Goal: Information Seeking & Learning: Check status

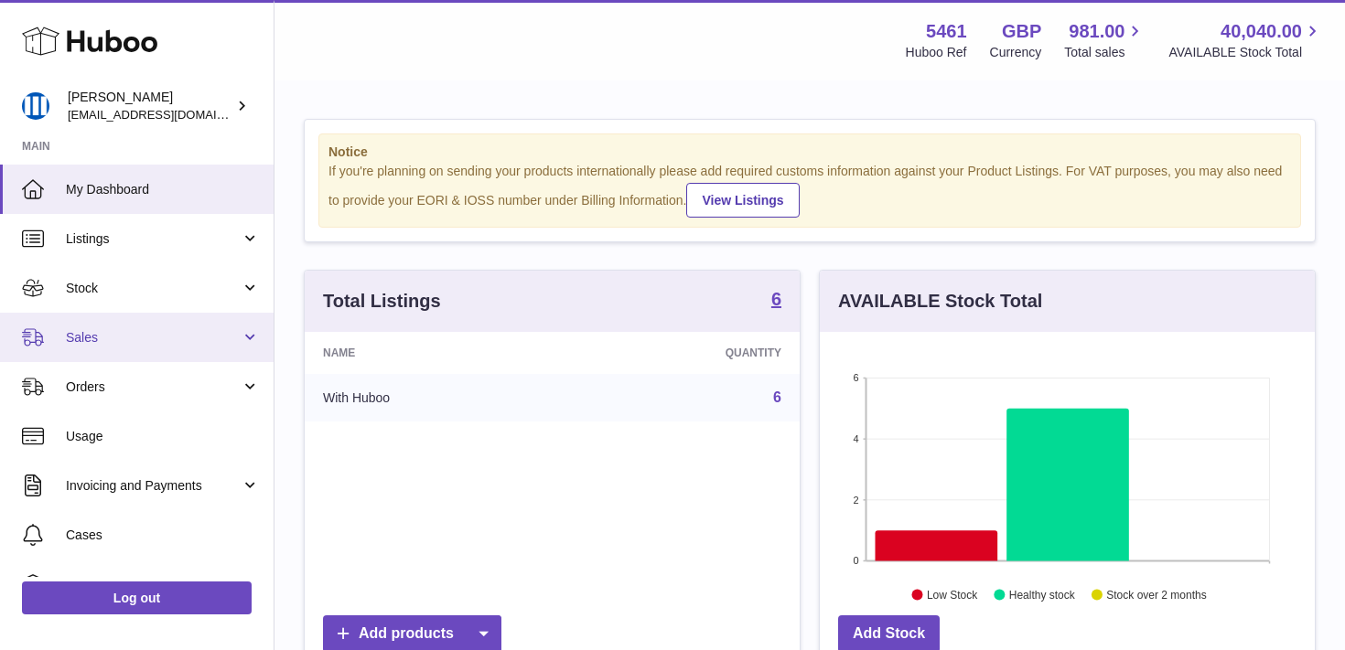
scroll to position [285, 495]
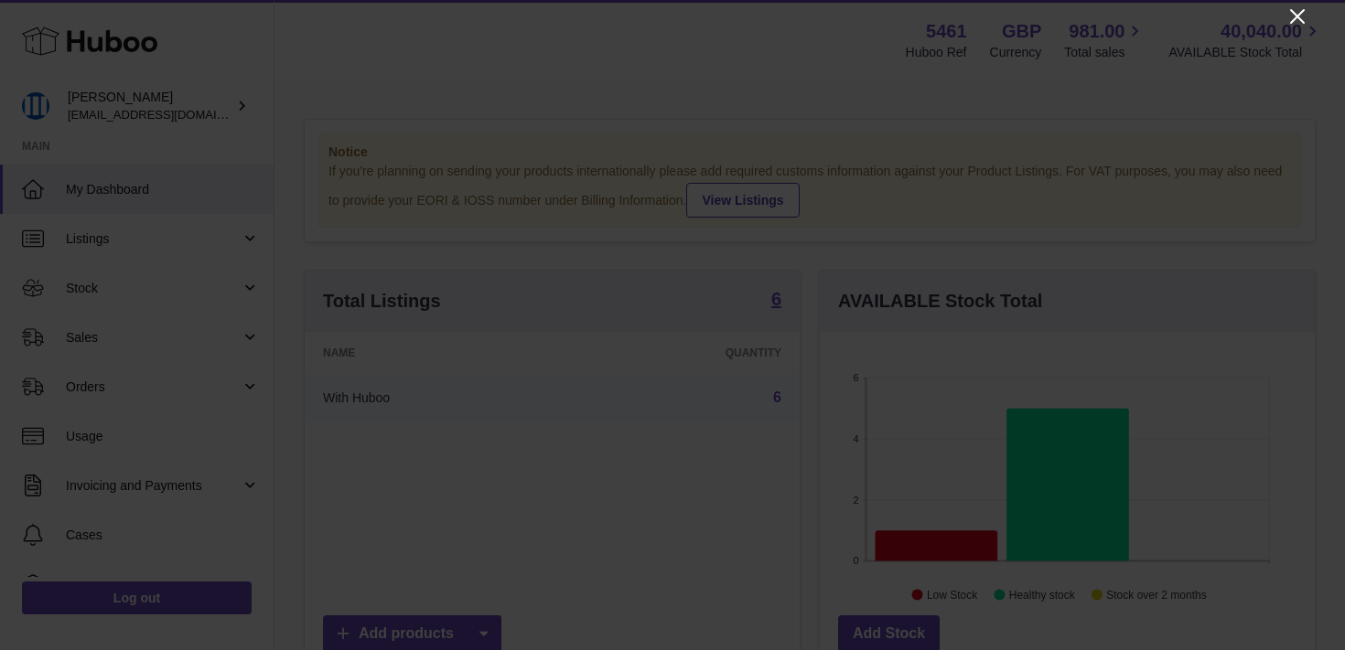
click at [1298, 22] on icon "Close" at bounding box center [1297, 16] width 22 height 22
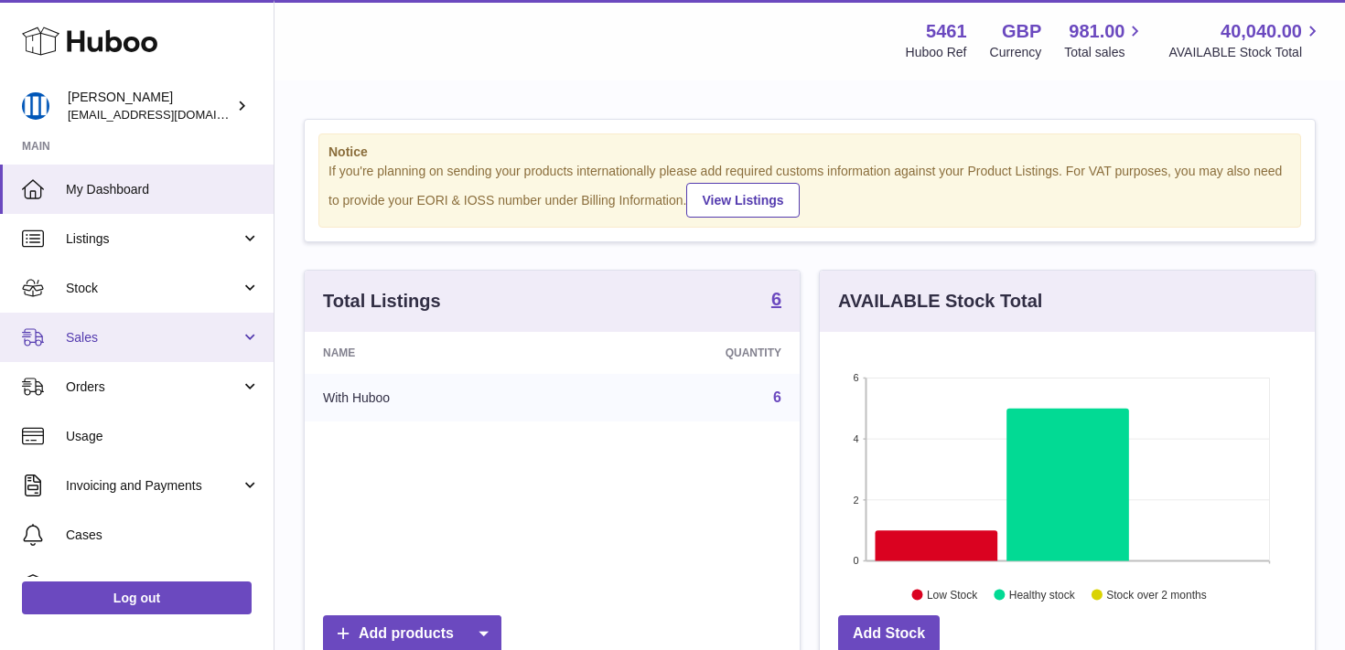
click at [182, 332] on span "Sales" at bounding box center [153, 337] width 175 height 17
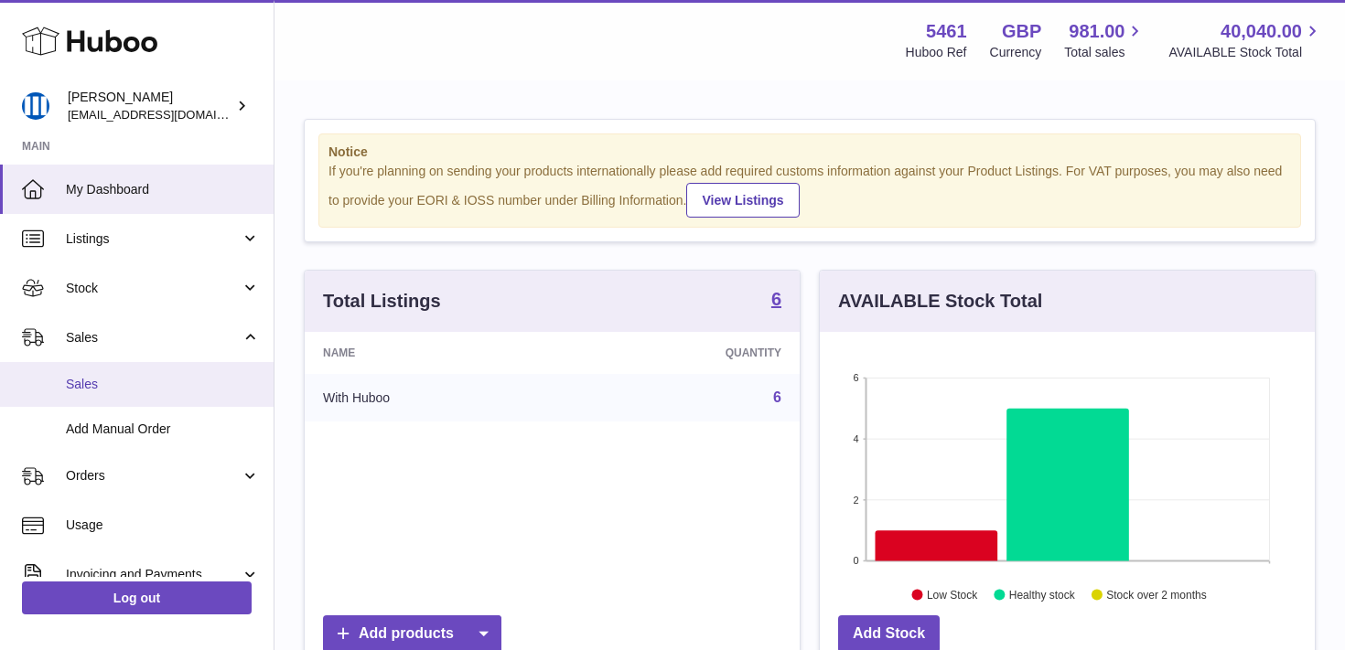
click at [124, 390] on span "Sales" at bounding box center [163, 384] width 194 height 17
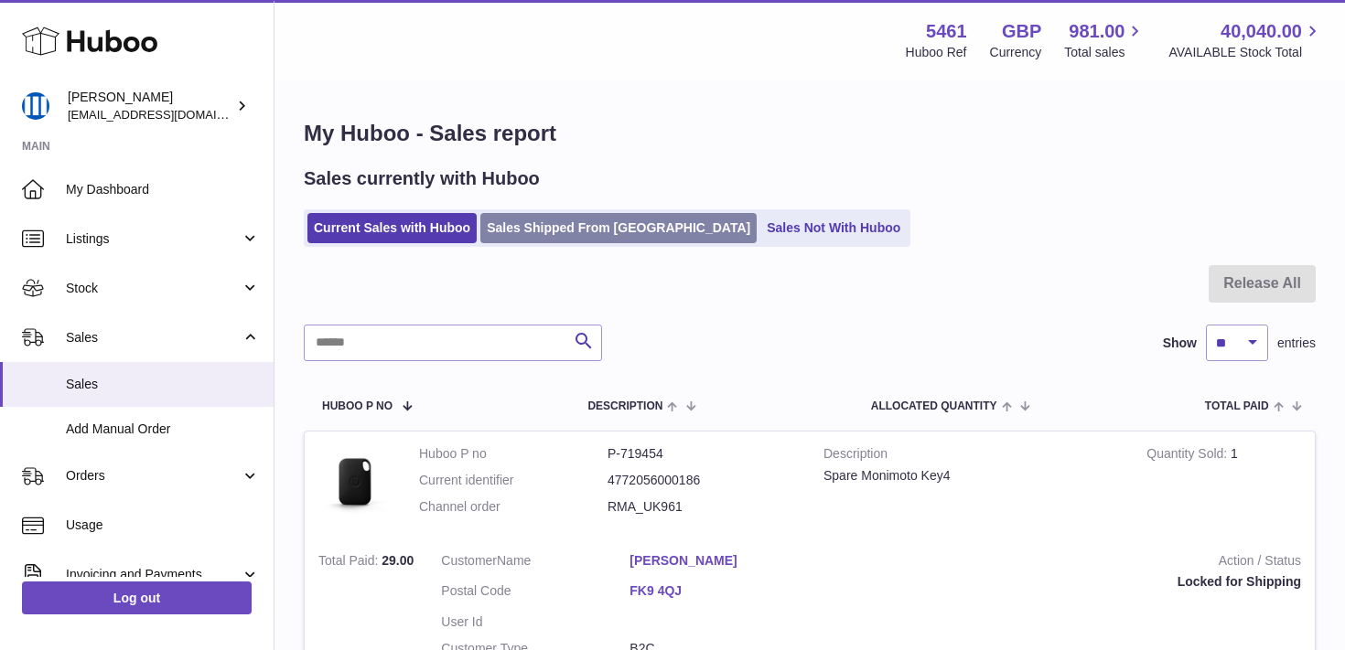
click at [560, 218] on link "Sales Shipped From [GEOGRAPHIC_DATA]" at bounding box center [618, 228] width 276 height 30
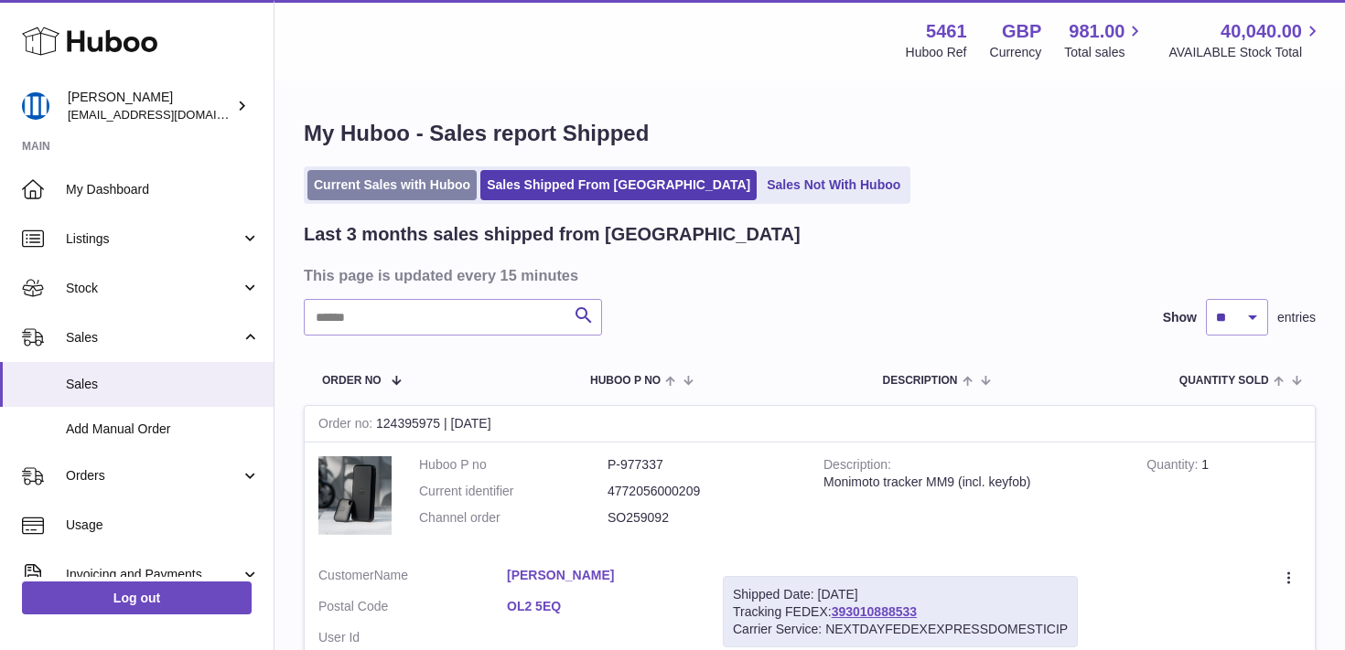
click at [384, 177] on link "Current Sales with Huboo" at bounding box center [391, 185] width 169 height 30
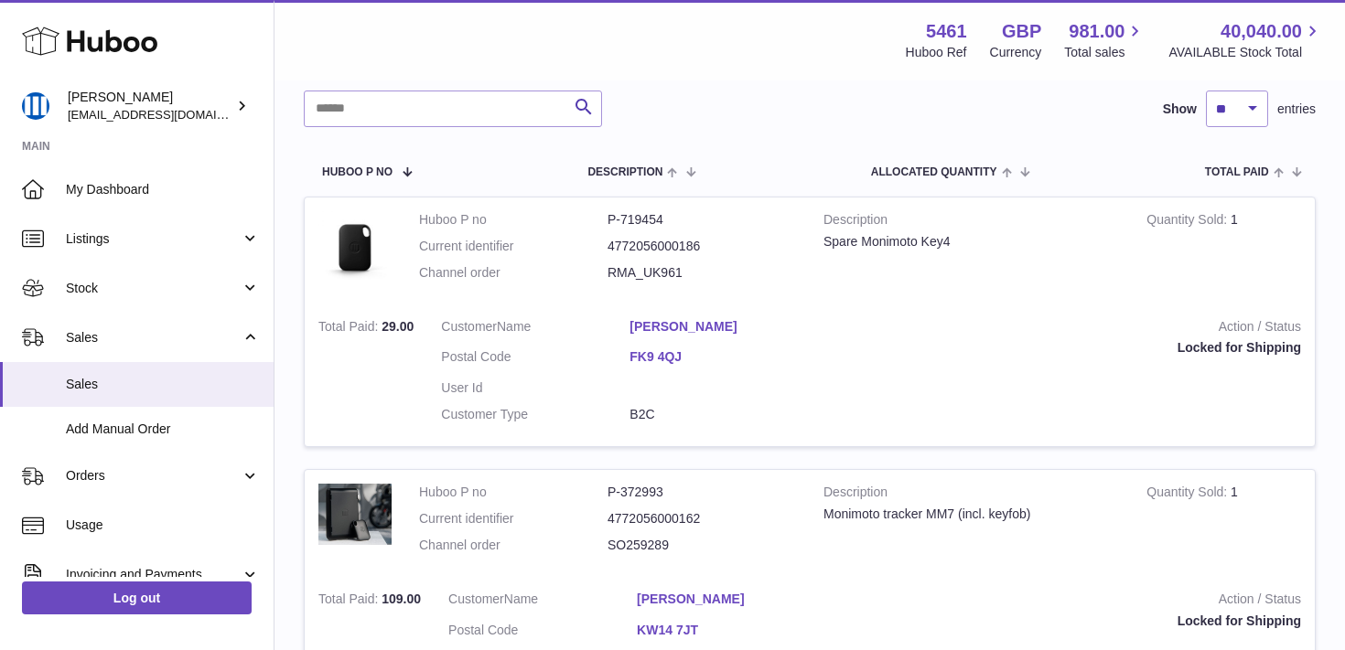
scroll to position [206, 0]
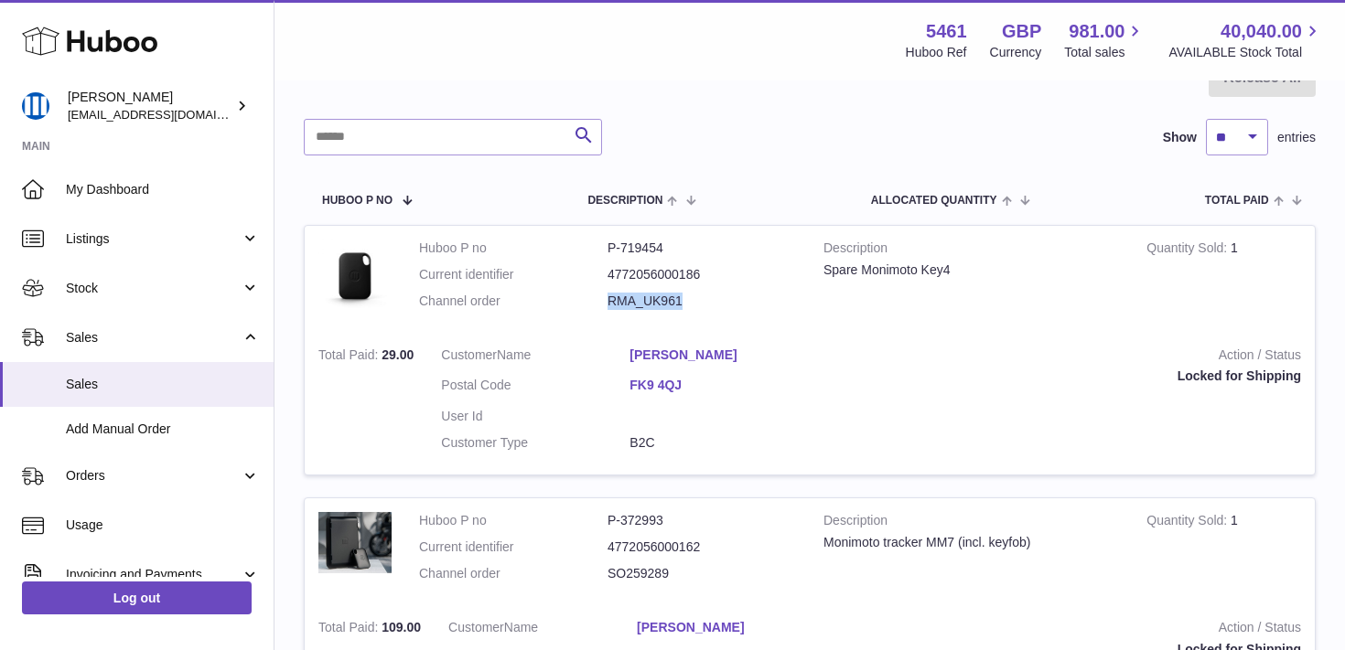
drag, startPoint x: 610, startPoint y: 302, endPoint x: 684, endPoint y: 296, distance: 74.3
click at [684, 296] on dd "RMA_UK961" at bounding box center [701, 301] width 188 height 17
copy dd "RMA_UK961"
